Goal: Communication & Community: Answer question/provide support

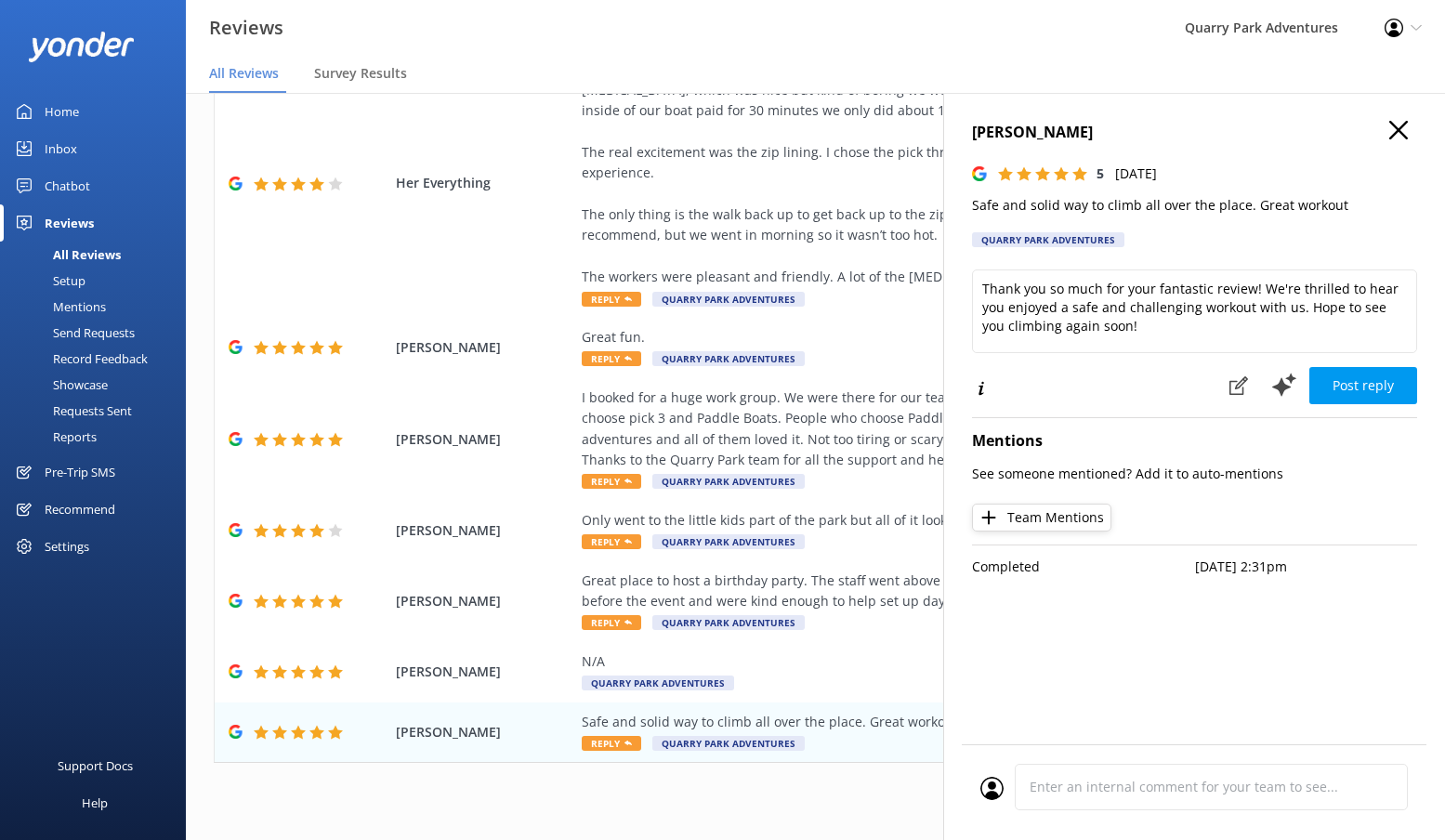
scroll to position [300, 0]
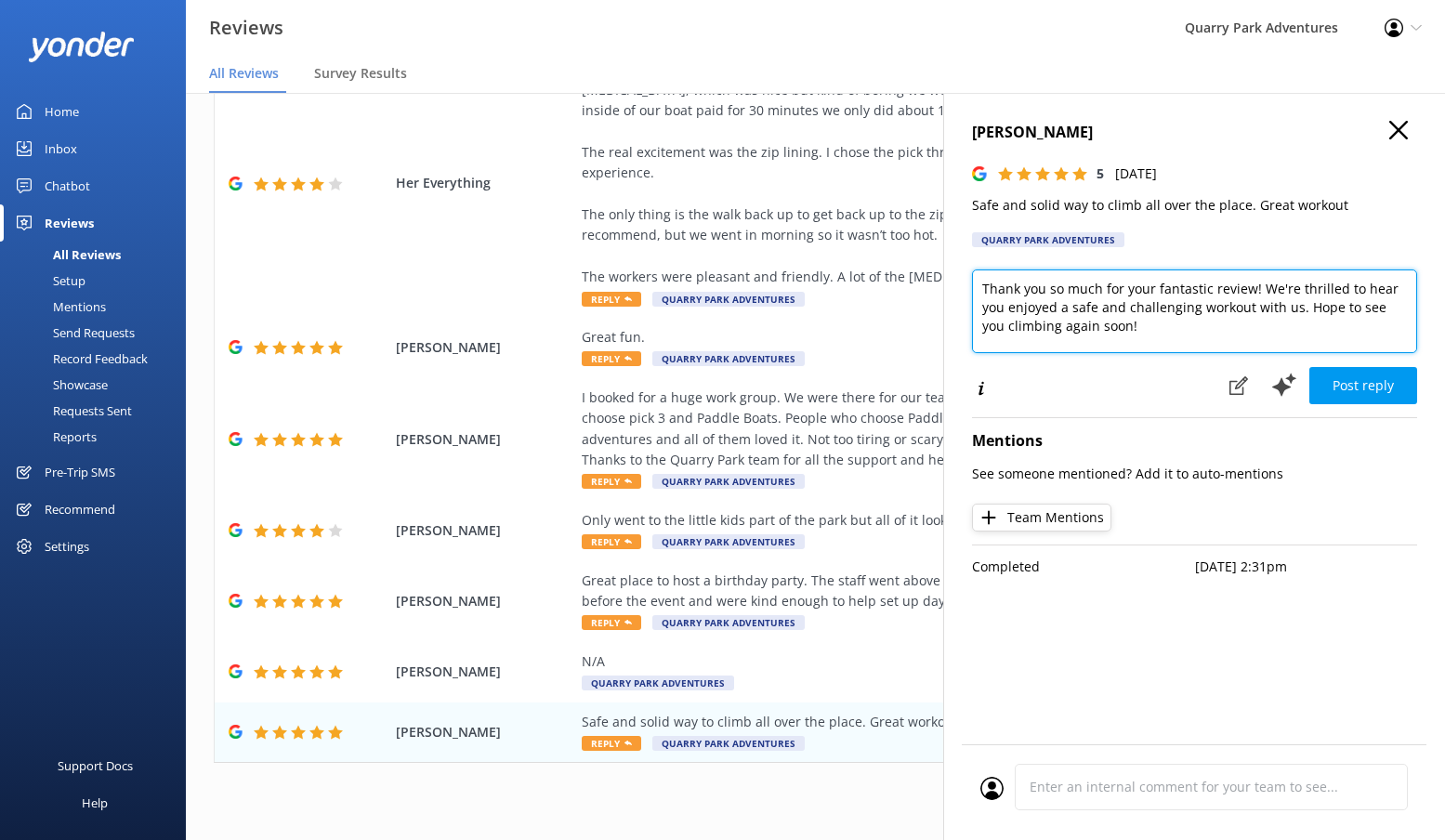
drag, startPoint x: 1129, startPoint y: 310, endPoint x: 1076, endPoint y: 315, distance: 53.2
click at [1069, 308] on textarea "Thank you so much for your fantastic review! We're thrilled to hear you enjoyed…" at bounding box center [1195, 311] width 445 height 84
type textarea "Thank you so much for your fantastic review! We're thrilled to hear you enjoyed…"
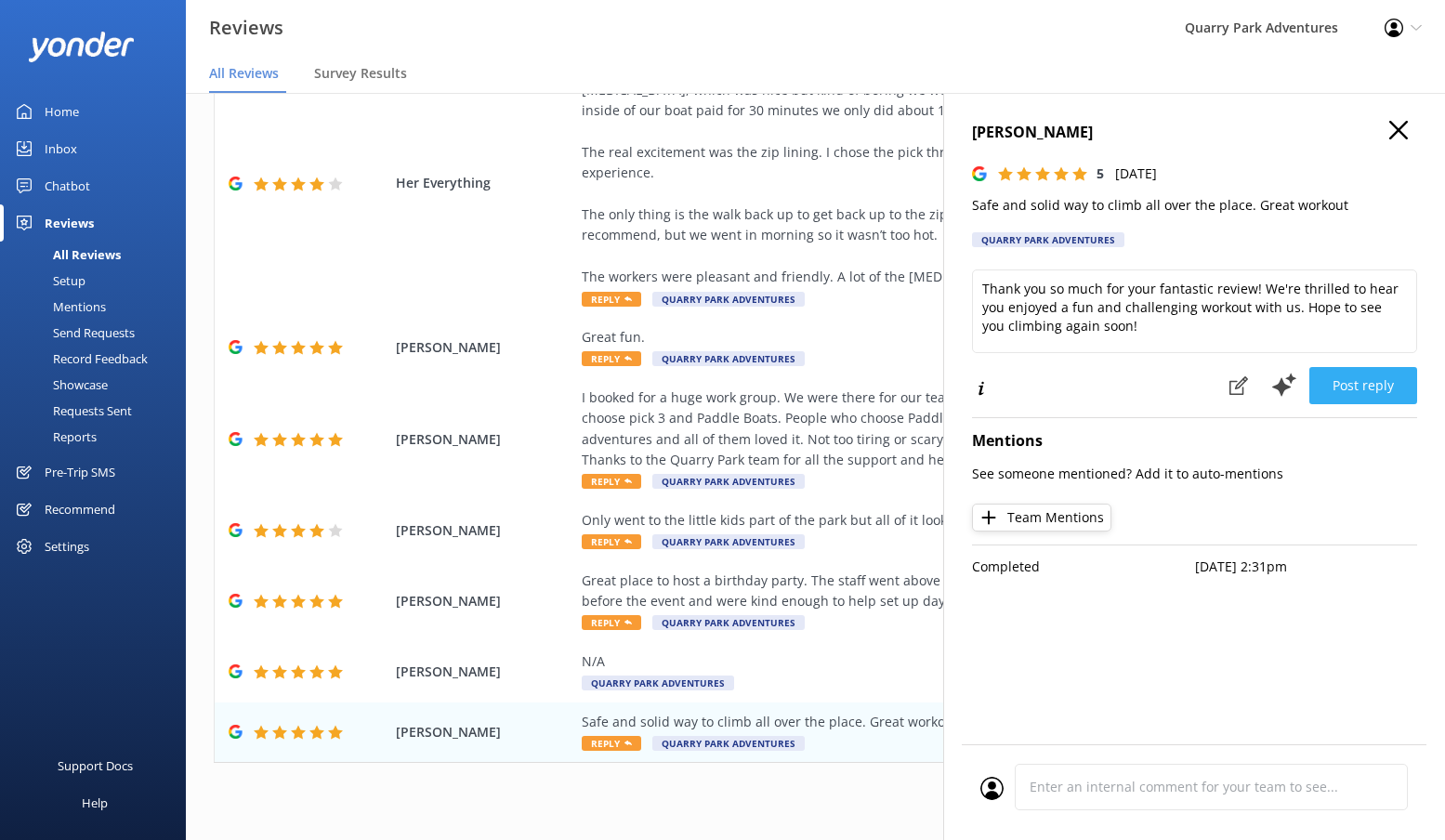
click at [1255, 374] on button "Post reply" at bounding box center [1363, 385] width 108 height 37
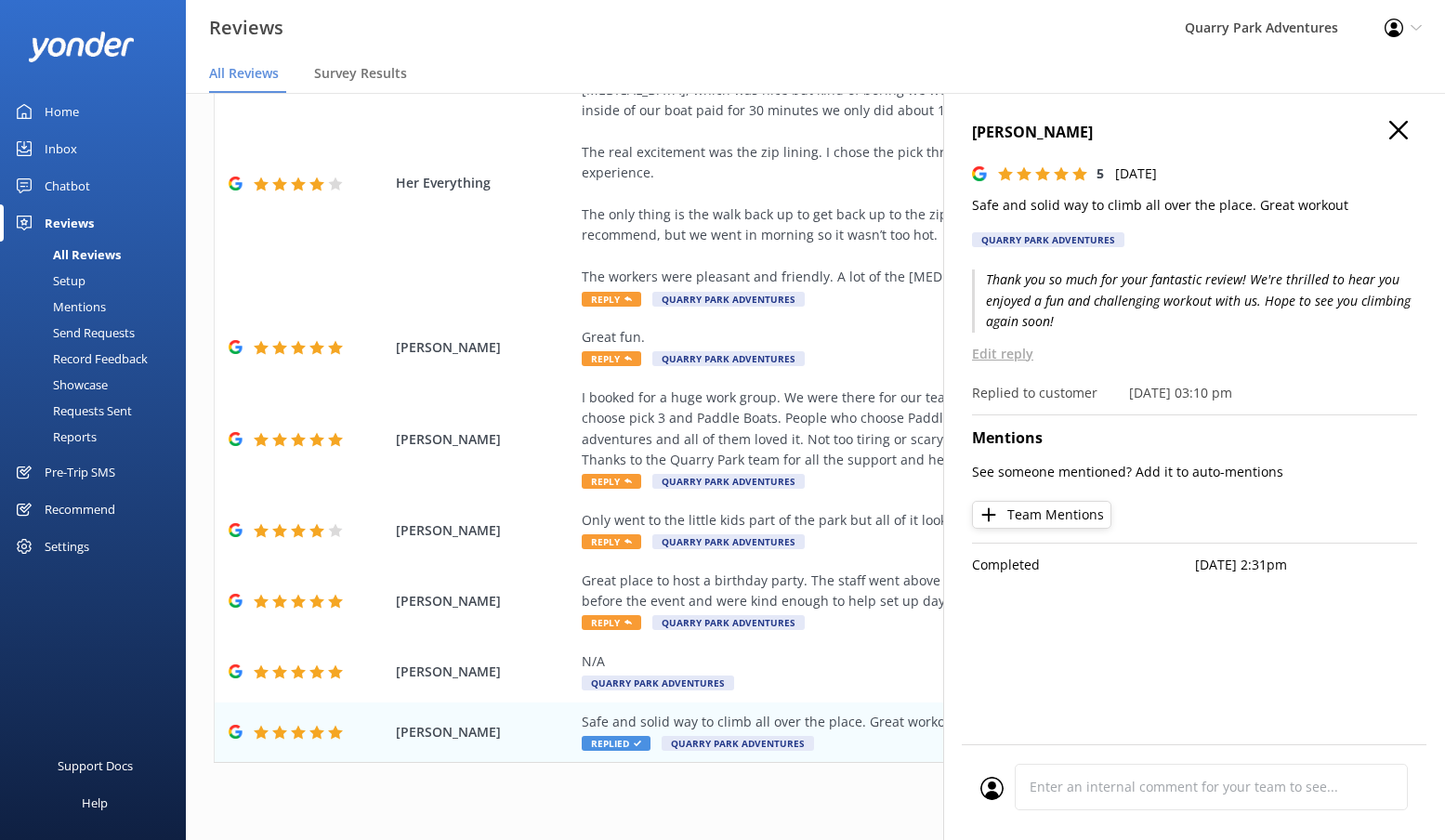
click at [1255, 122] on icon "button" at bounding box center [1398, 130] width 19 height 19
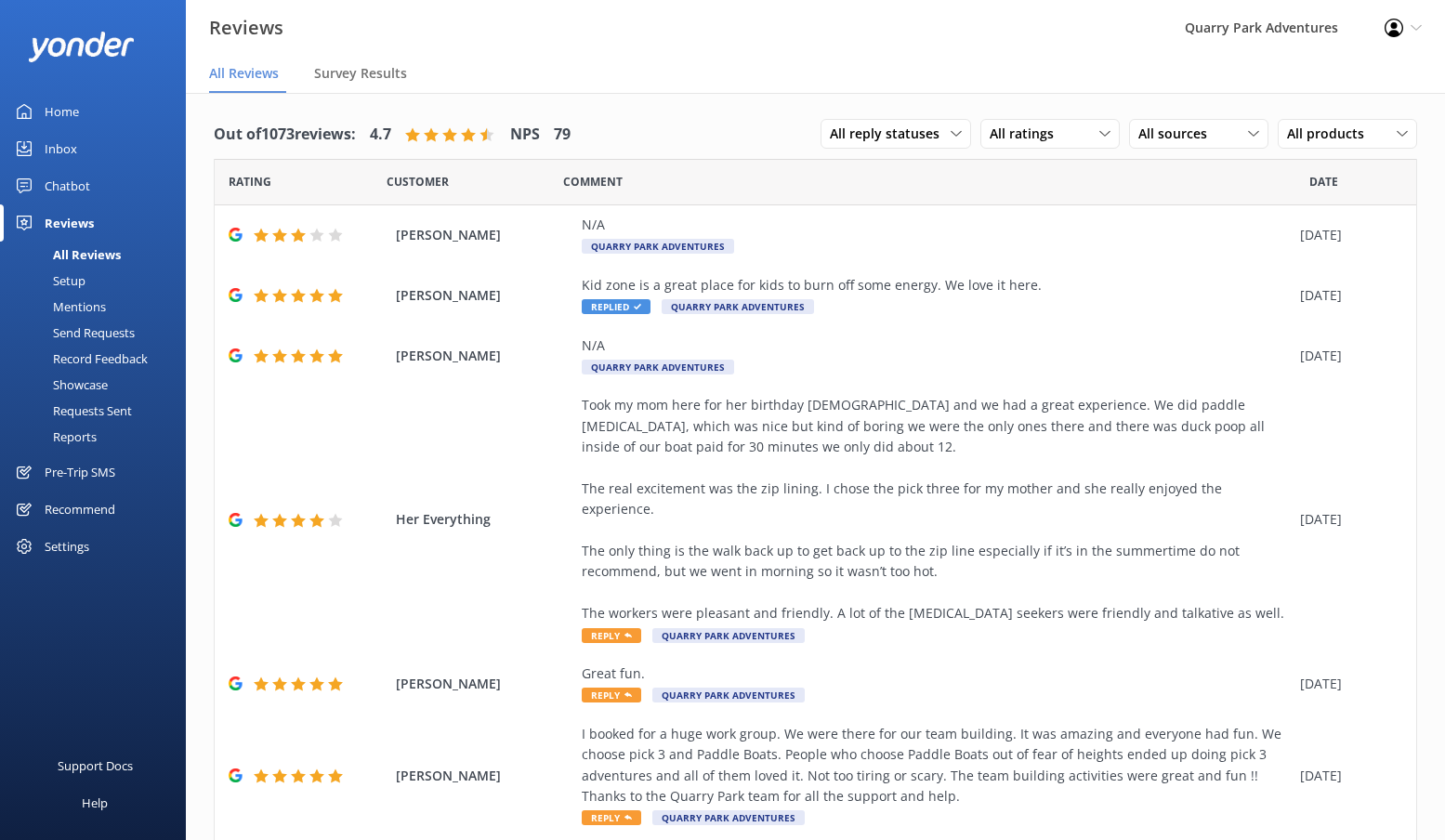
scroll to position [0, 0]
click at [89, 260] on div "All Reviews" at bounding box center [66, 254] width 110 height 26
click at [344, 85] on div "Survey Results" at bounding box center [364, 74] width 101 height 37
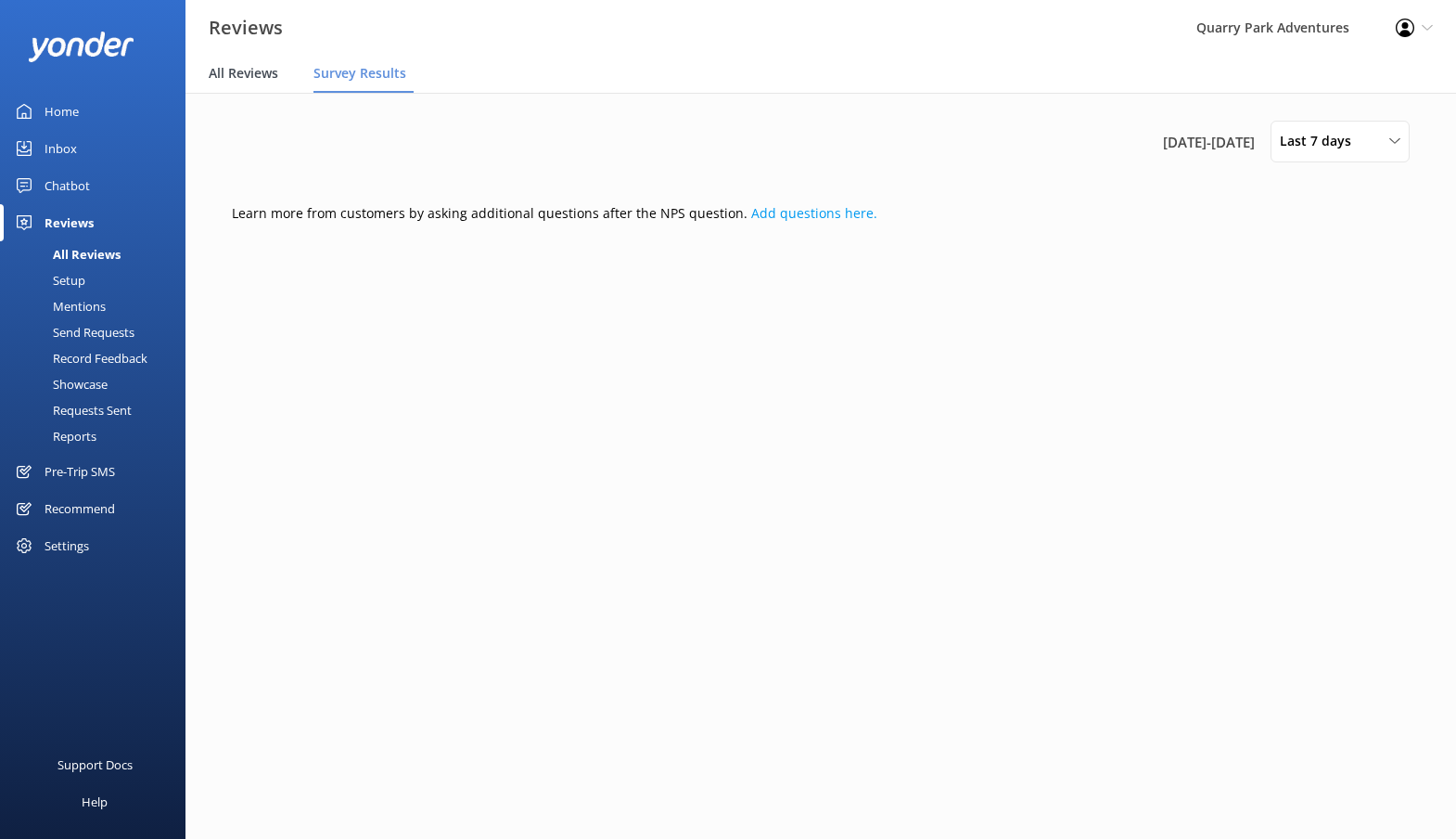
click at [272, 83] on div "All Reviews" at bounding box center [247, 74] width 77 height 37
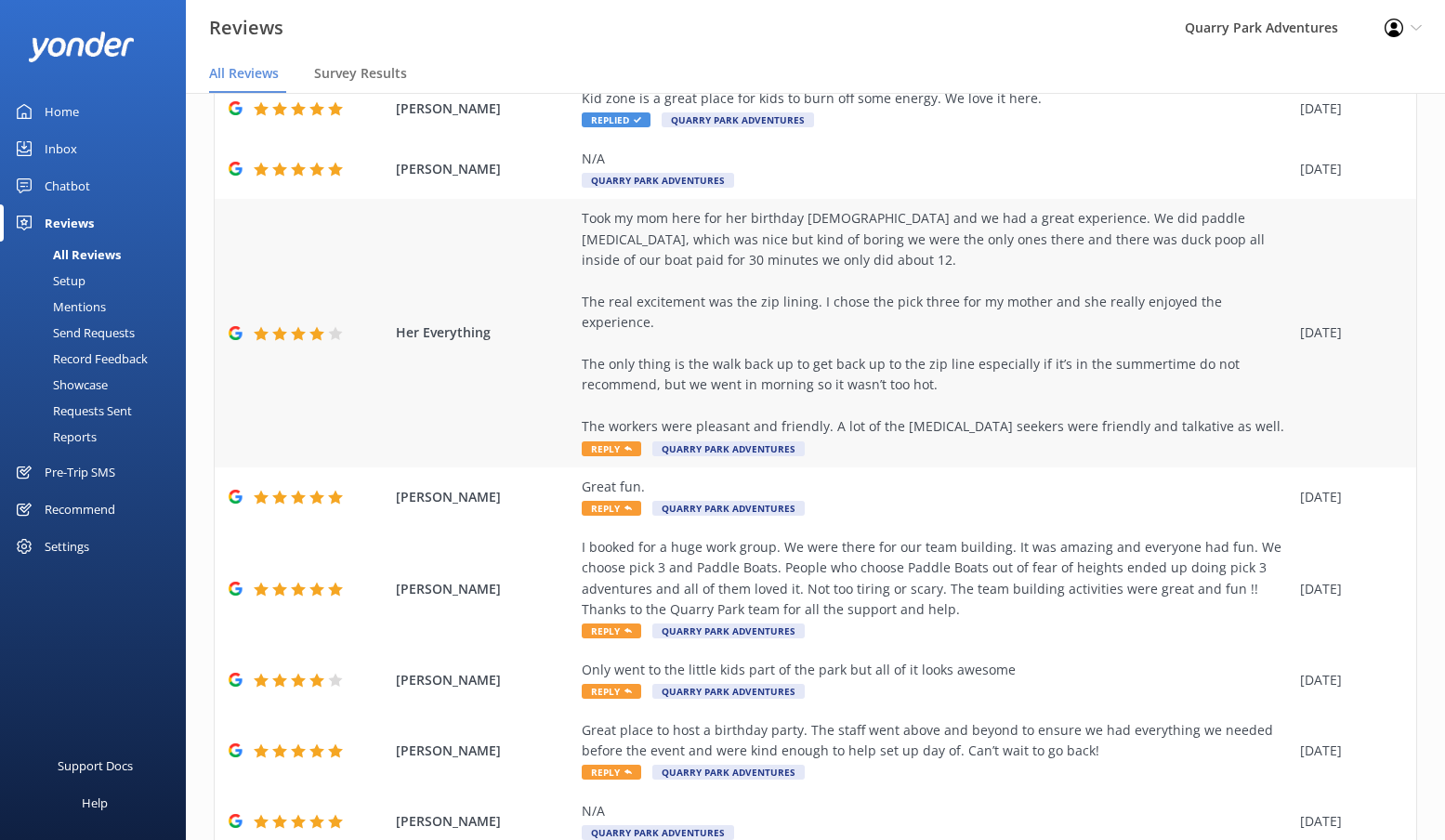
scroll to position [194, 0]
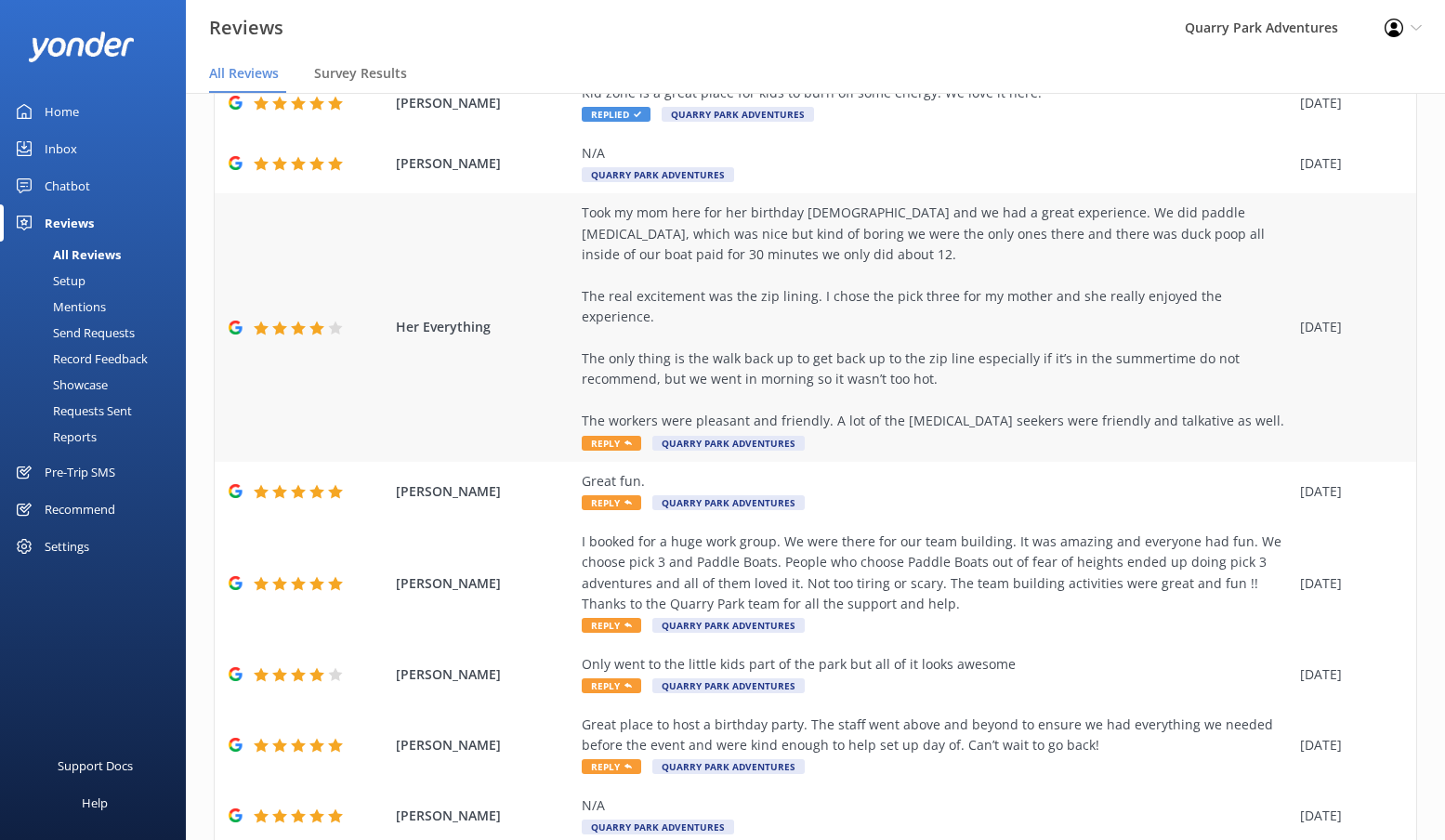
click at [973, 413] on div "Took my mom here for her birthday [DEMOGRAPHIC_DATA] and we had a great experie…" at bounding box center [936, 327] width 710 height 250
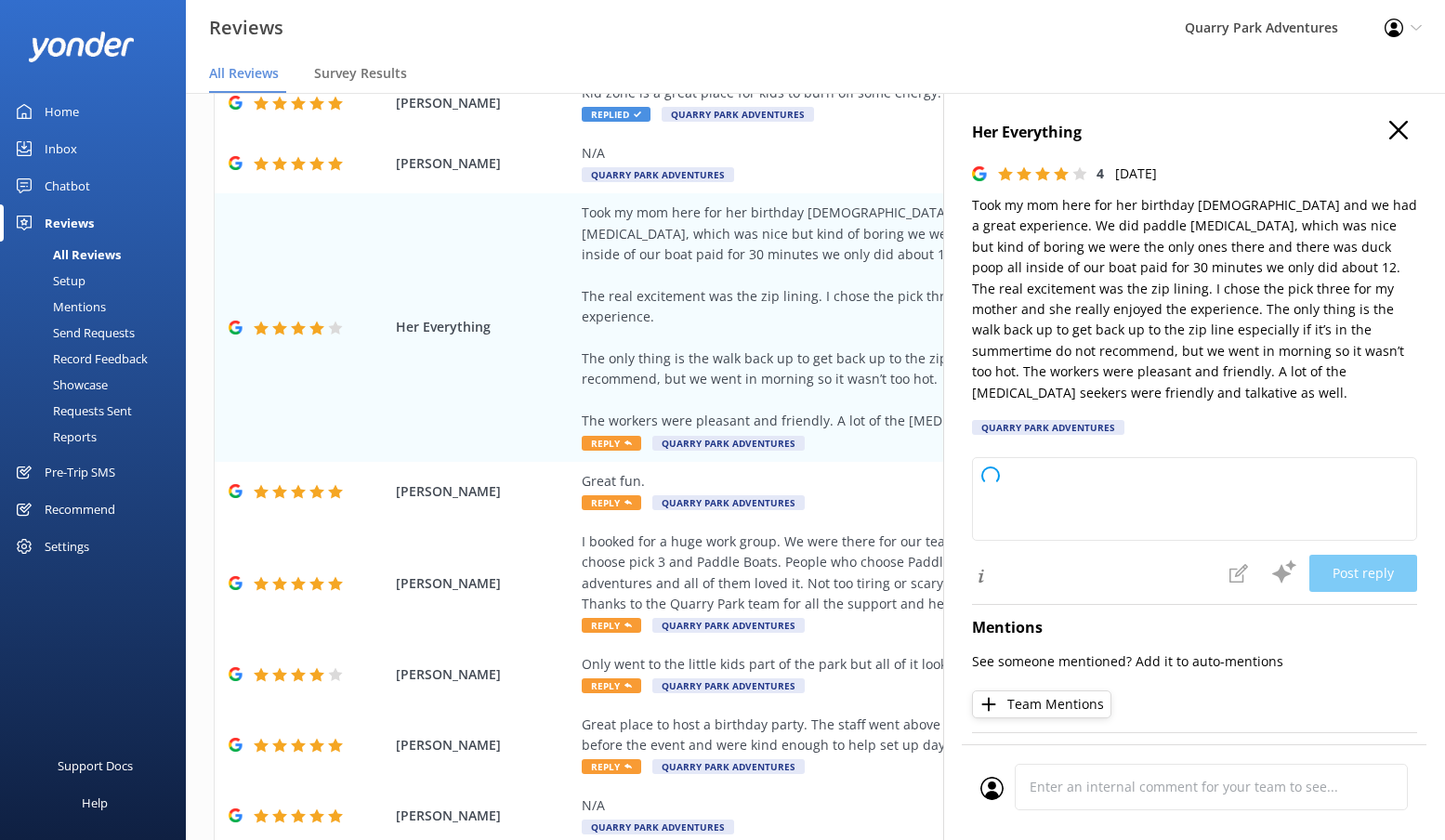
type textarea "Thank you so much for your feedback and for choosing us to celebrate your mom’s…"
